Goal: Navigation & Orientation: Find specific page/section

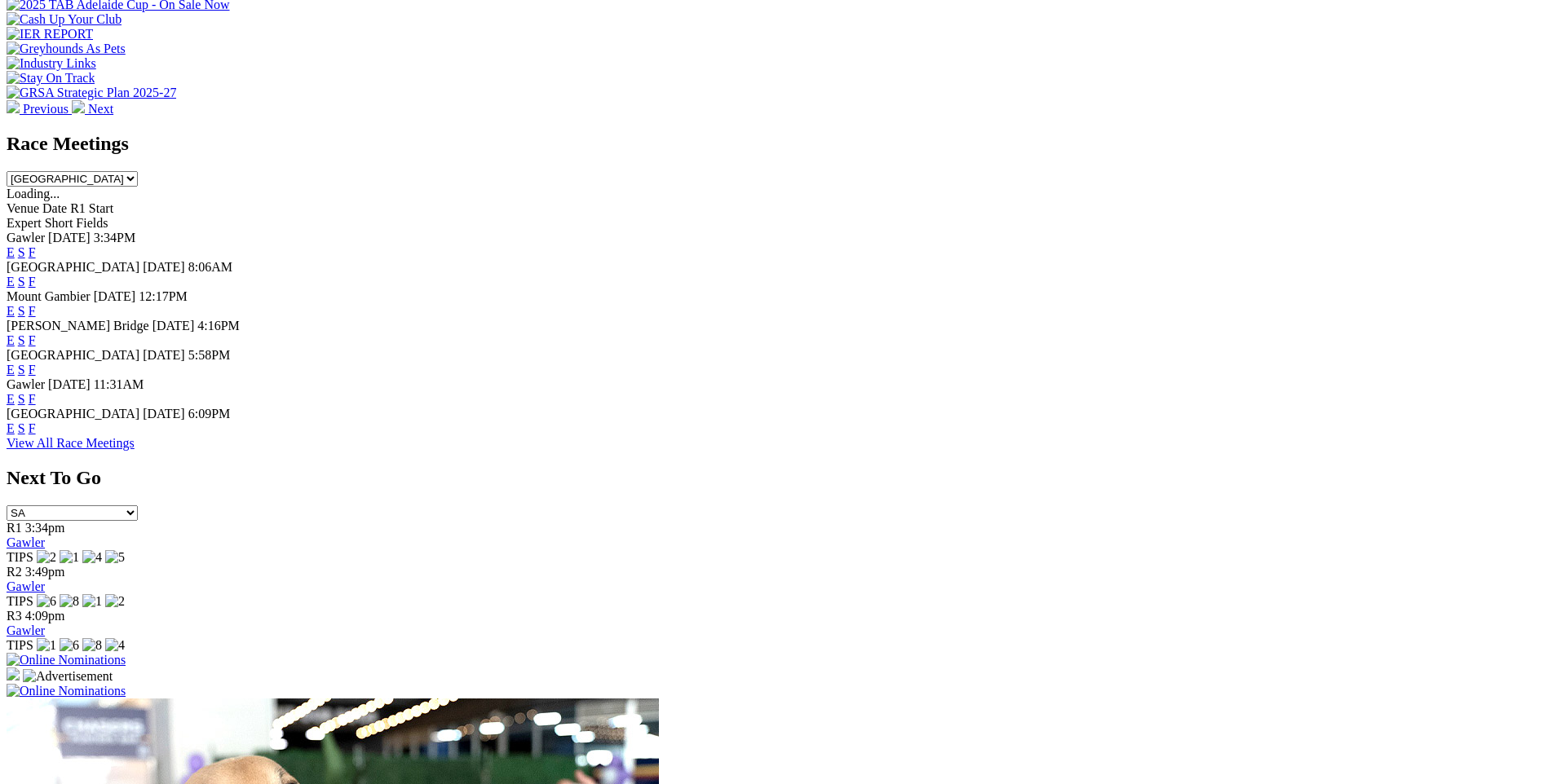
scroll to position [665, 0]
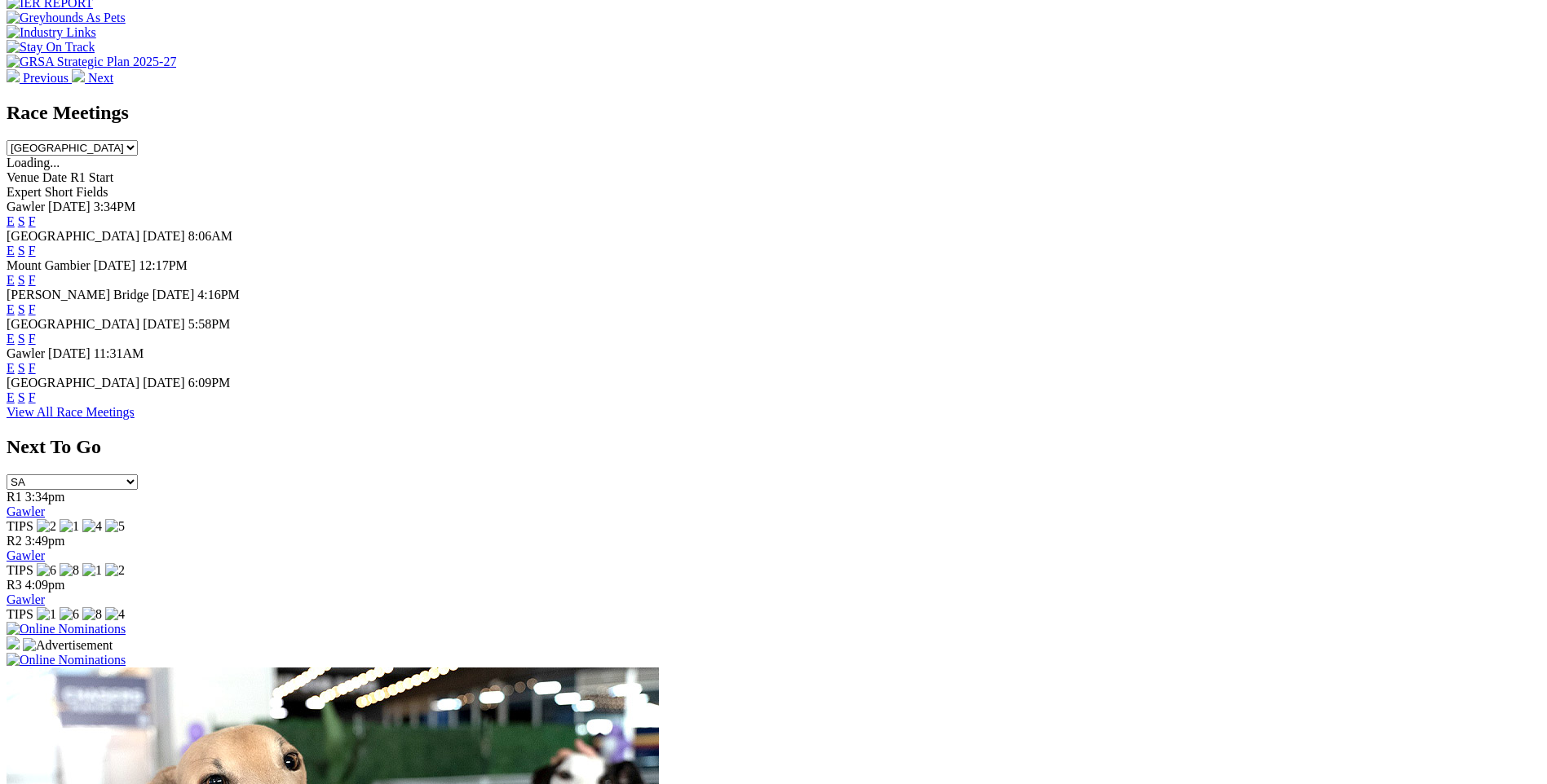
click at [36, 375] on link "F" at bounding box center [32, 367] width 7 height 14
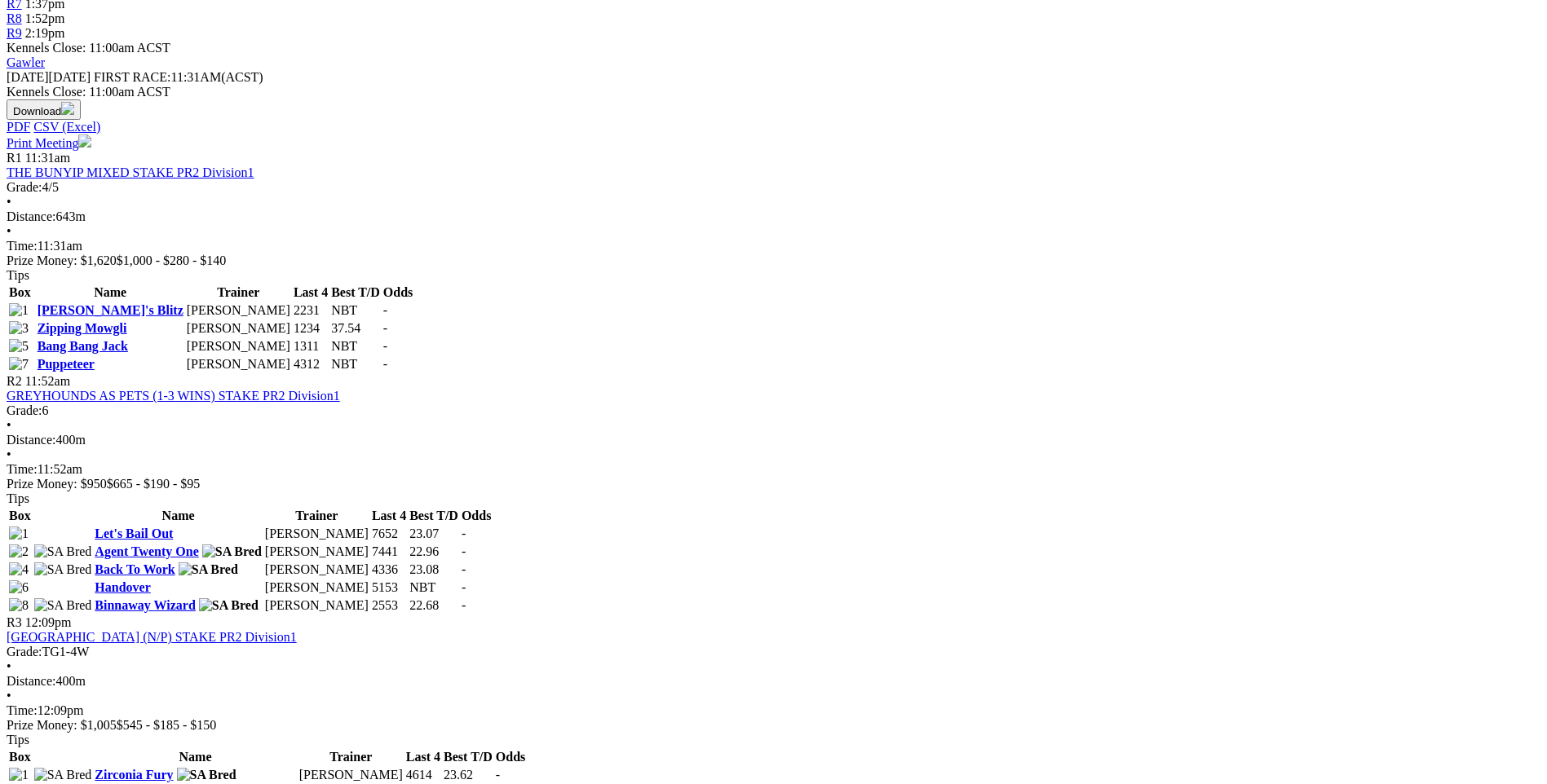
scroll to position [665, 0]
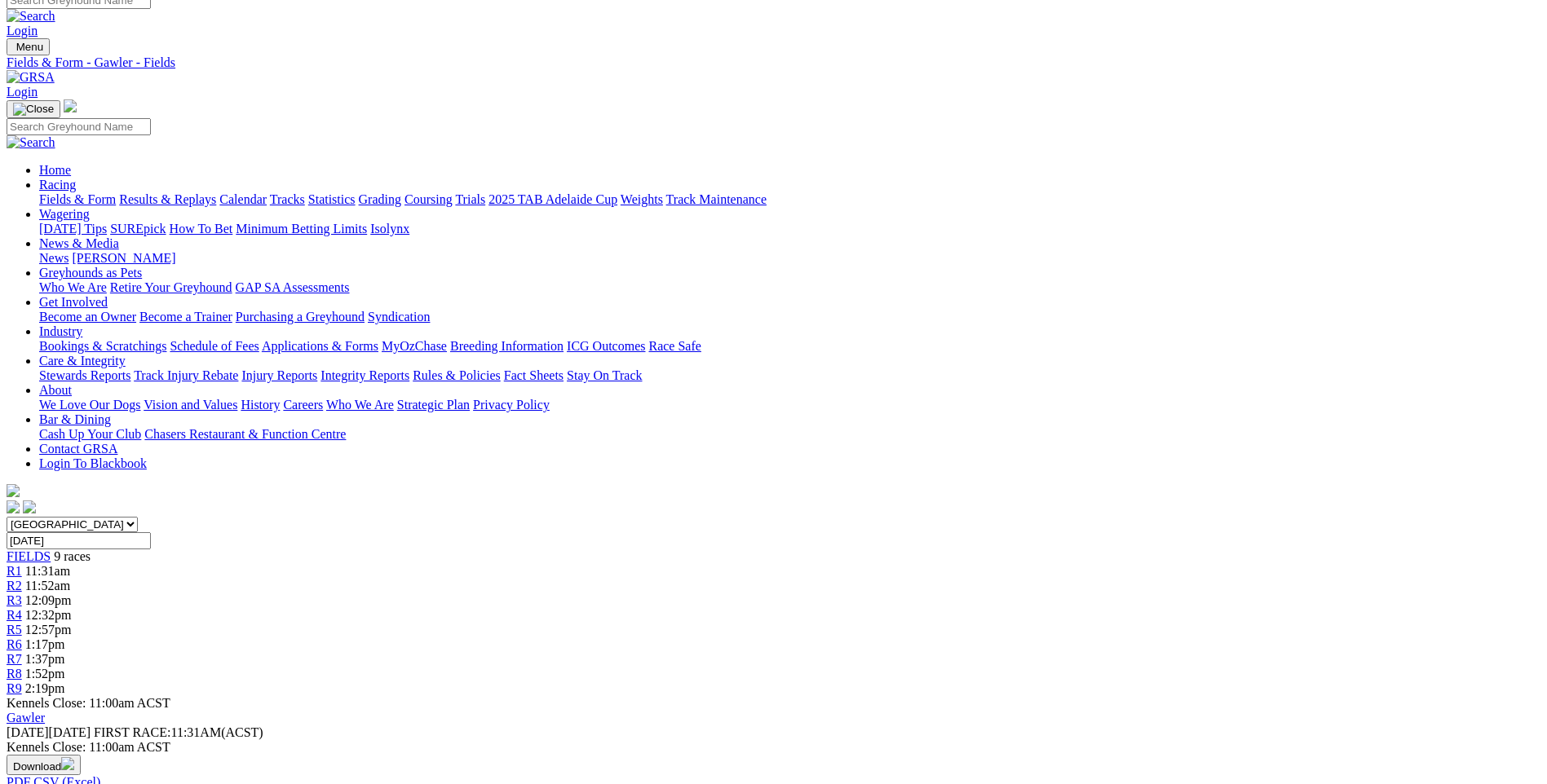
scroll to position [0, 0]
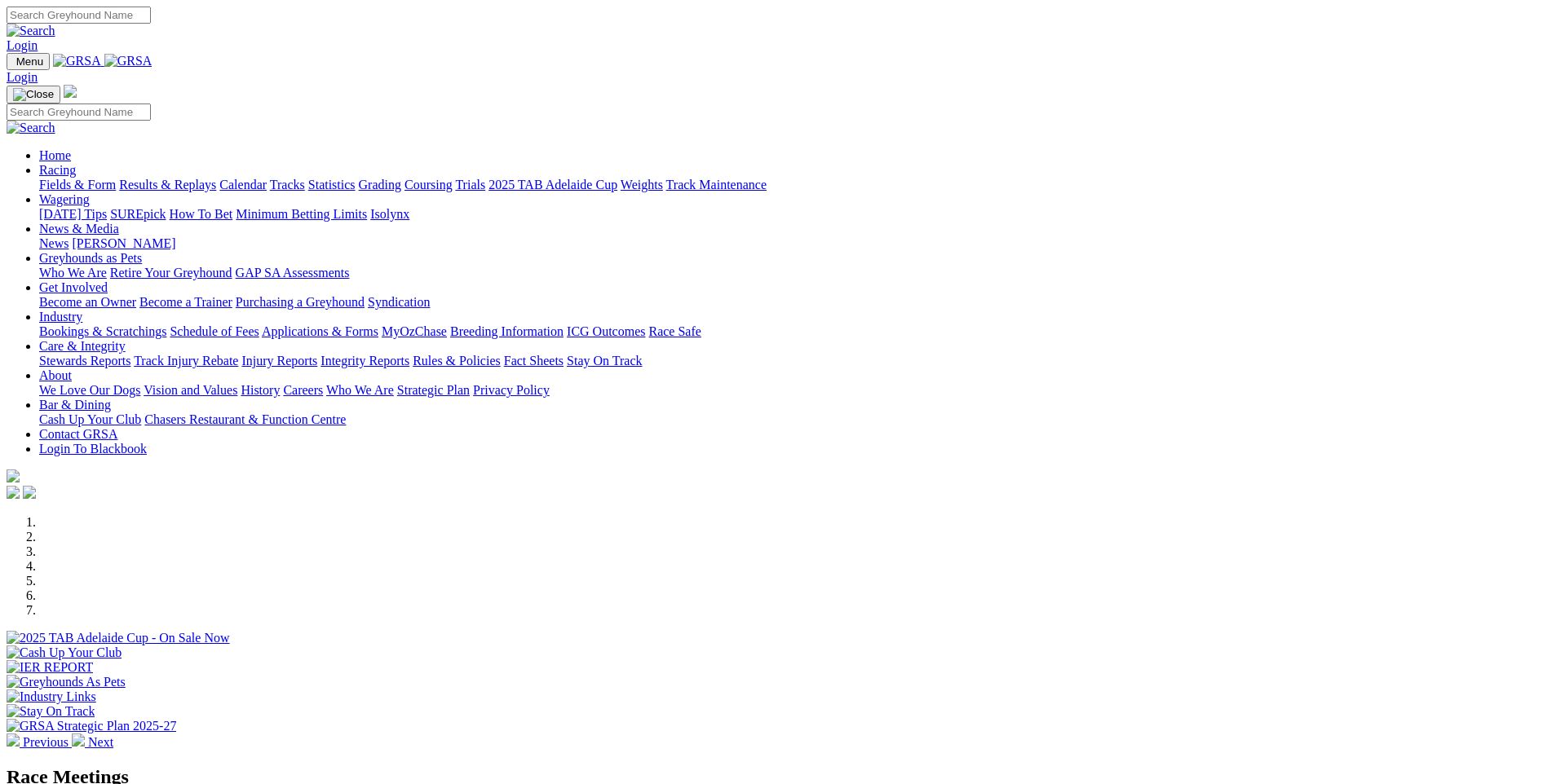
scroll to position [654, 0]
